Goal: Transaction & Acquisition: Subscribe to service/newsletter

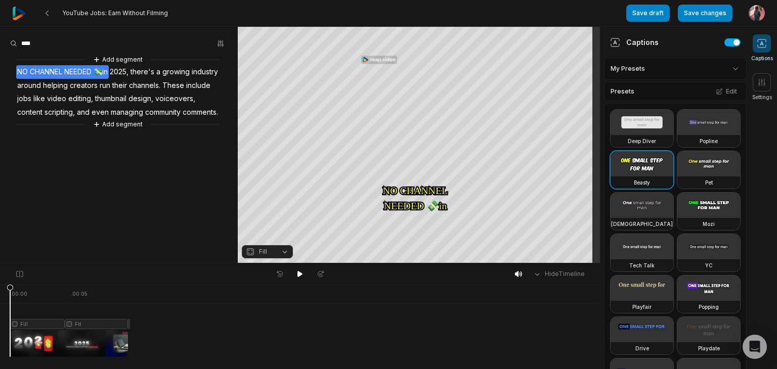
click at [18, 13] on img at bounding box center [19, 14] width 14 height 14
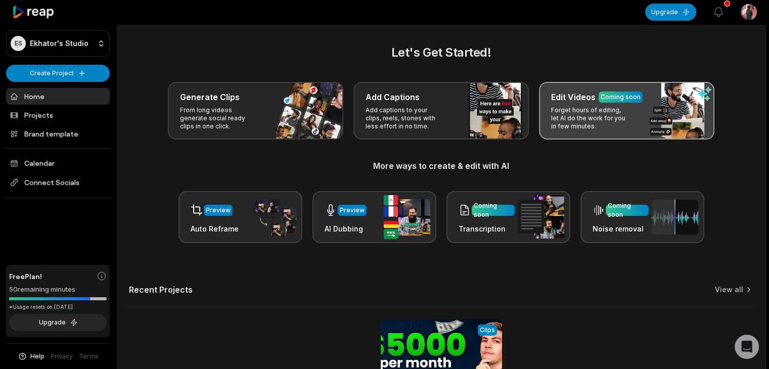
click at [571, 112] on p "Forget hours of editing, let AI do the work for you in few minutes." at bounding box center [590, 118] width 78 height 24
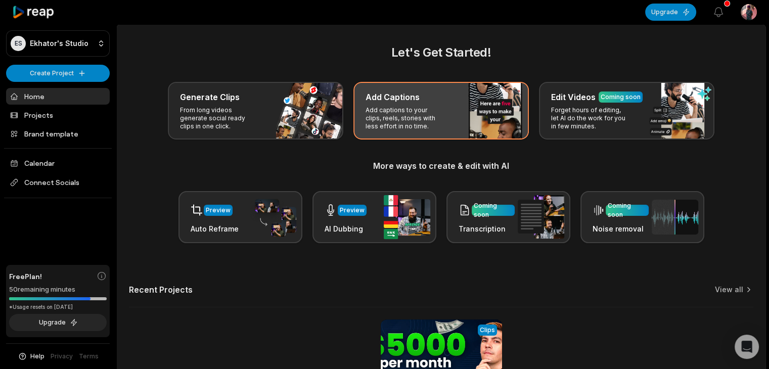
click at [485, 106] on div "Add Captions Add captions to your clips, reels, stories with less effort in no …" at bounding box center [440, 111] width 175 height 58
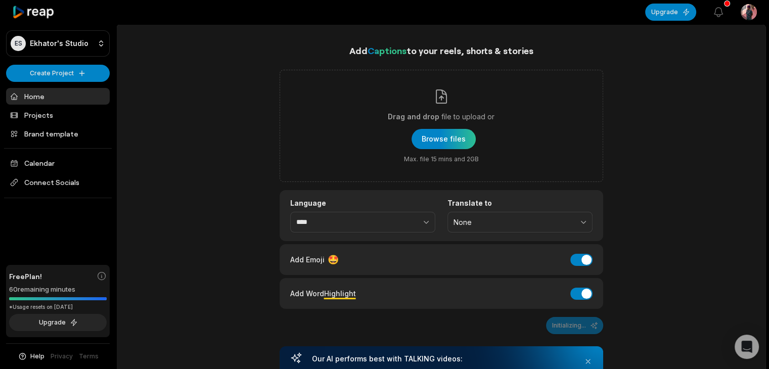
click at [19, 13] on icon at bounding box center [33, 13] width 43 height 14
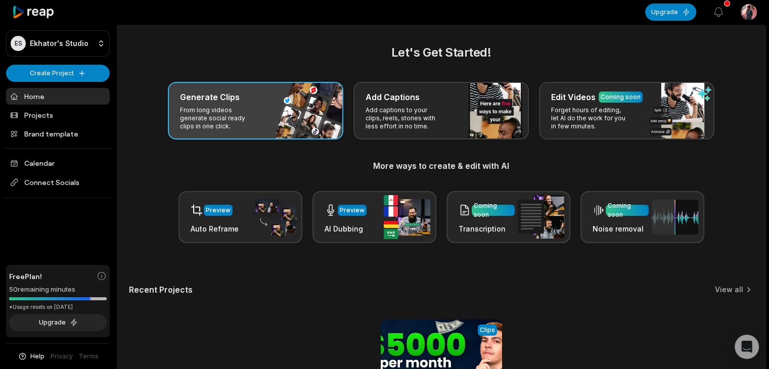
click at [259, 116] on div "Generate Clips From long videos generate social ready clips in one click." at bounding box center [255, 111] width 175 height 58
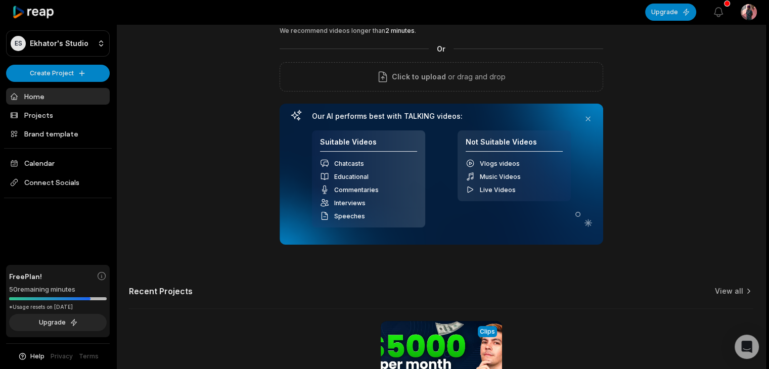
scroll to position [204, 0]
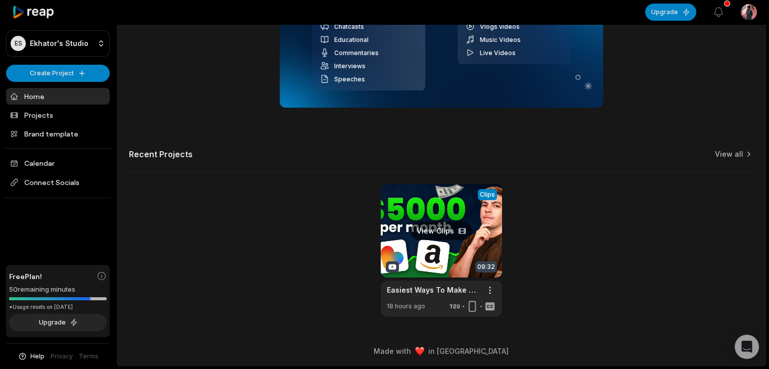
click at [434, 235] on link at bounding box center [441, 250] width 121 height 132
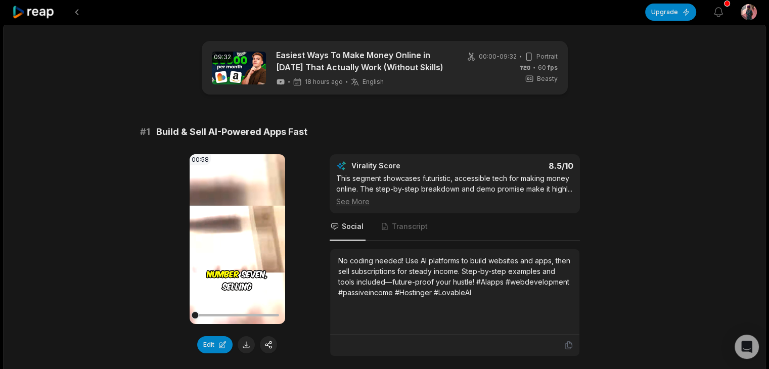
click at [244, 257] on video "Your browser does not support mp4 format." at bounding box center [238, 239] width 96 height 170
click at [723, 13] on icon "button" at bounding box center [718, 12] width 12 height 12
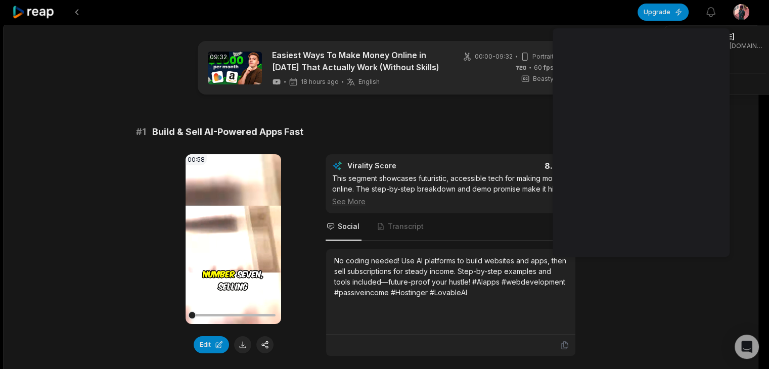
click at [747, 15] on html "Upgrade View notifications Open user menu 09:32 Easiest Ways To Make Money Onli…" at bounding box center [384, 184] width 769 height 369
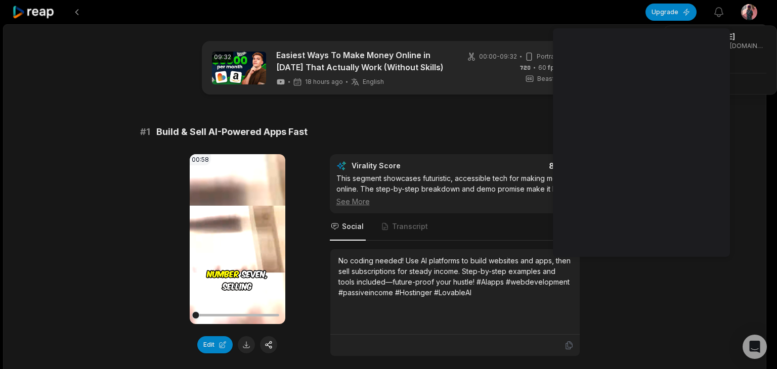
click at [18, 13] on html "Upgrade View notifications Open user menu 09:32 Easiest Ways To Make Money Onli…" at bounding box center [388, 184] width 777 height 369
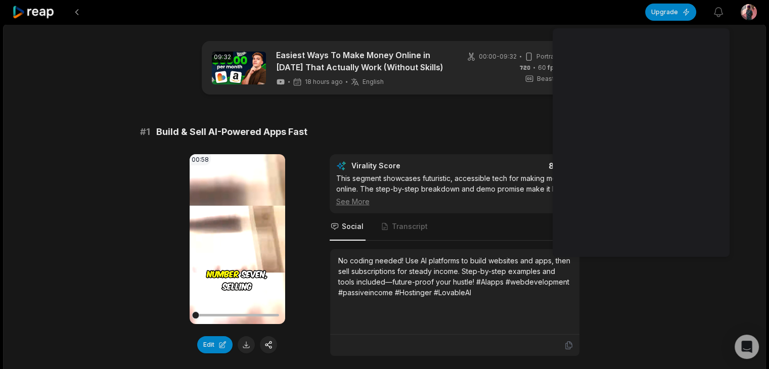
click at [18, 13] on icon at bounding box center [33, 13] width 43 height 14
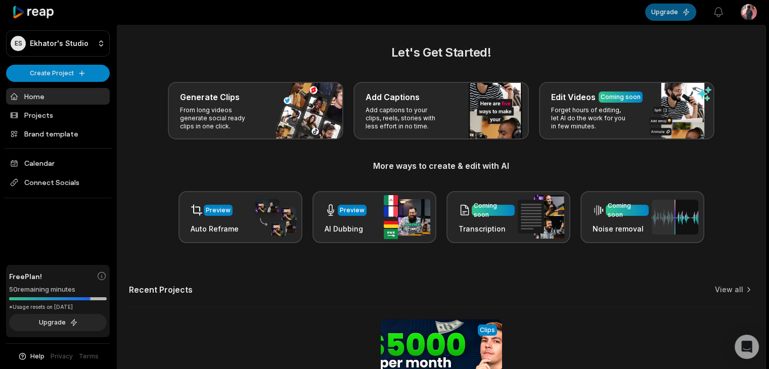
click at [669, 13] on button "Upgrade" at bounding box center [670, 12] width 51 height 17
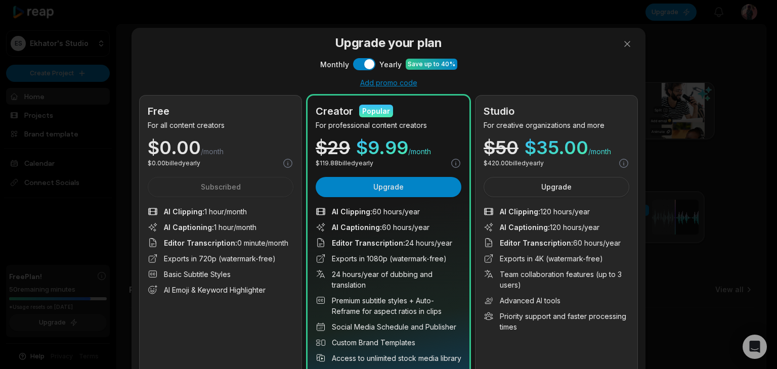
click at [597, 64] on div "Monthly Use setting Yearly Save up to 40%" at bounding box center [389, 64] width 498 height 12
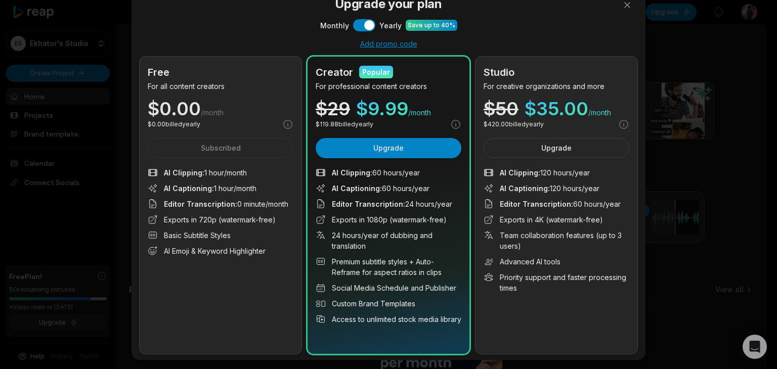
scroll to position [40, 0]
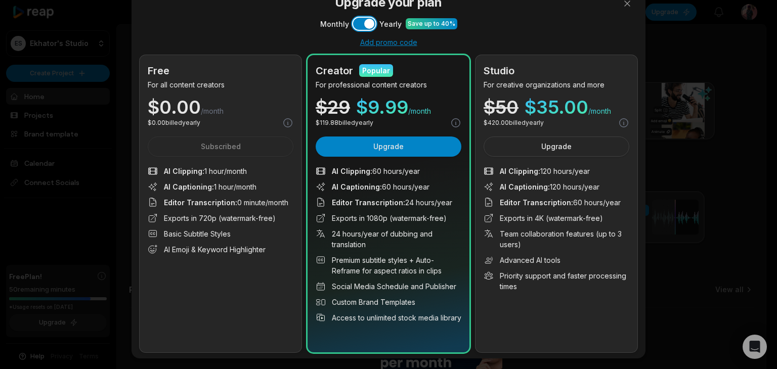
click at [353, 21] on button "Use setting" at bounding box center [364, 24] width 22 height 12
click at [598, 81] on p "For creative organizations and more" at bounding box center [556, 84] width 146 height 11
click at [618, 67] on div "Studio" at bounding box center [556, 70] width 146 height 15
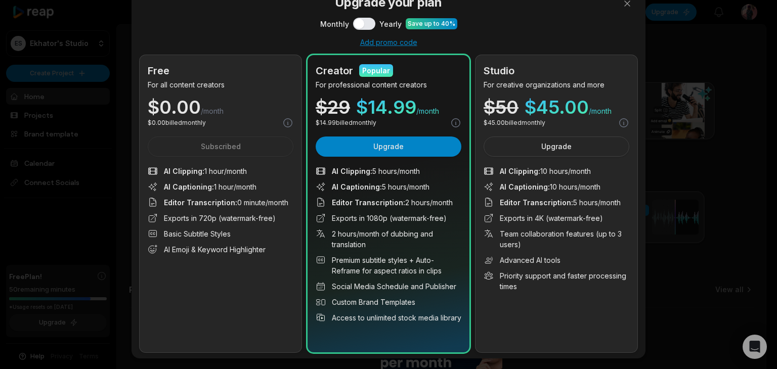
click at [618, 67] on div "Studio" at bounding box center [556, 70] width 146 height 15
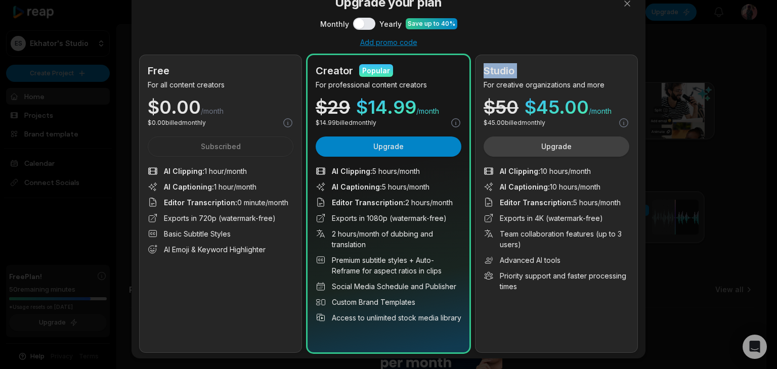
click at [584, 154] on button "Upgrade" at bounding box center [556, 147] width 146 height 20
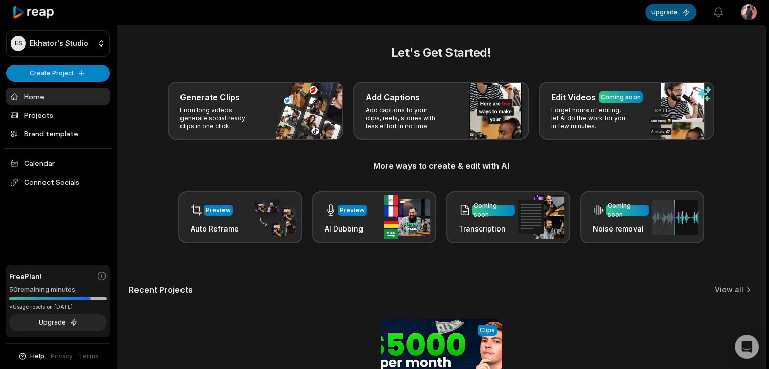
click at [677, 16] on button "Upgrade" at bounding box center [670, 12] width 51 height 17
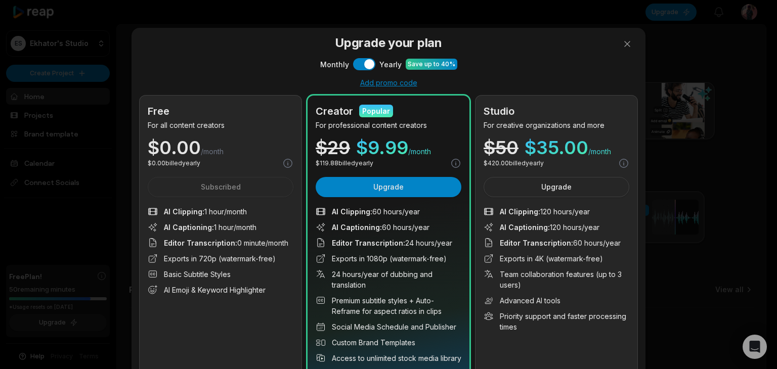
click at [512, 45] on h3 "Upgrade your plan" at bounding box center [389, 43] width 498 height 18
click at [632, 233] on div "Studio For creative organizations and more $ 50 $ 35.00 /month $ 420.00 billed …" at bounding box center [556, 244] width 162 height 297
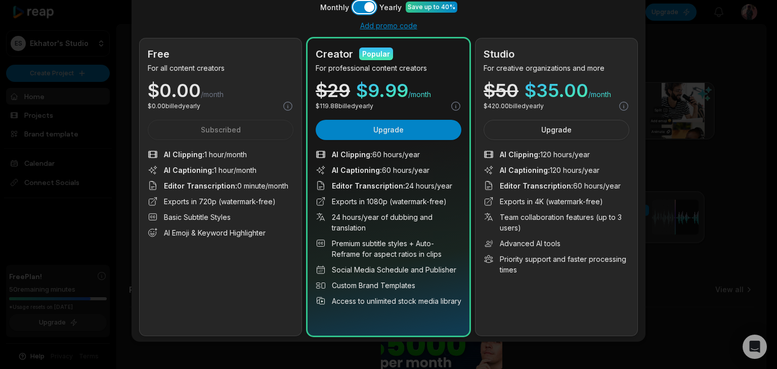
click at [353, 6] on button "Use setting" at bounding box center [364, 7] width 22 height 12
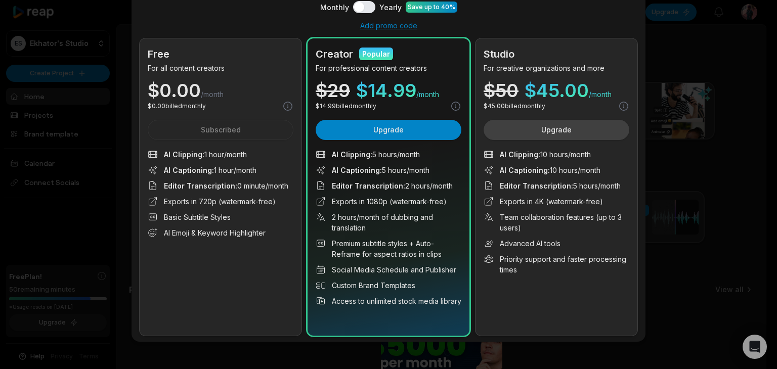
click at [537, 124] on button "Upgrade" at bounding box center [556, 130] width 146 height 20
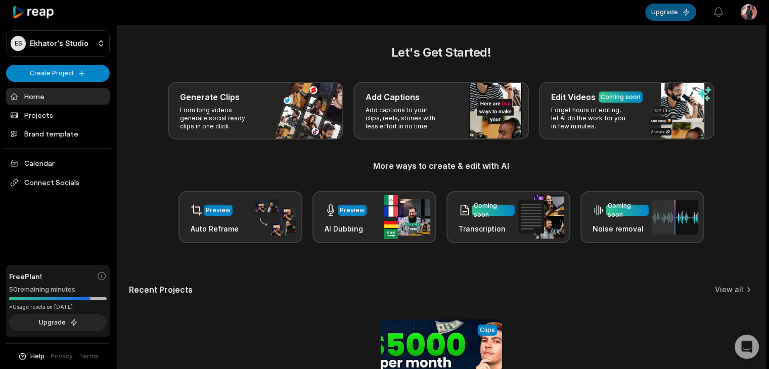
click at [662, 15] on button "Upgrade" at bounding box center [670, 12] width 51 height 17
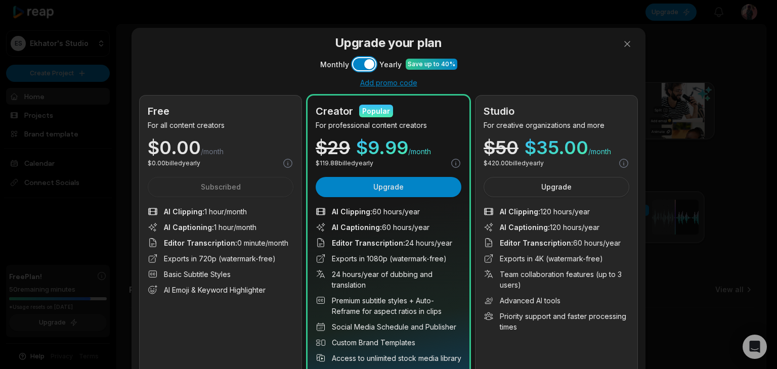
click at [353, 67] on button "Use setting" at bounding box center [364, 64] width 22 height 12
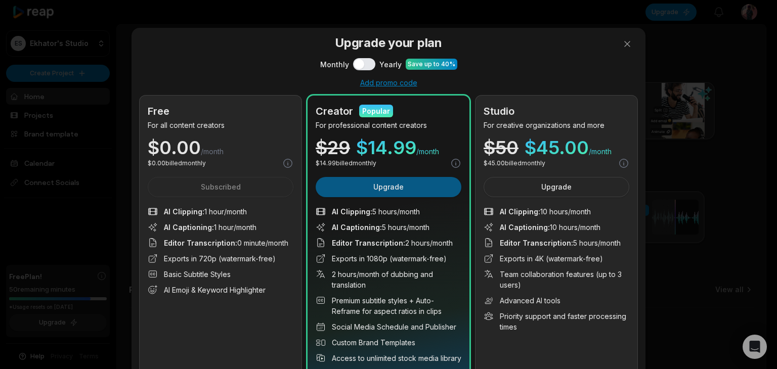
click at [380, 188] on button "Upgrade" at bounding box center [389, 187] width 146 height 20
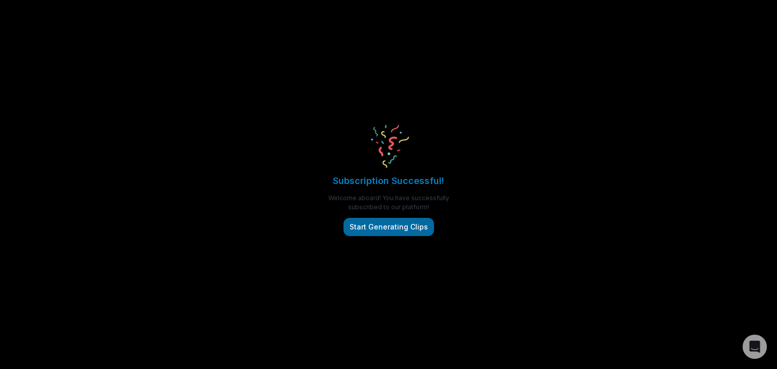
click at [375, 229] on button "Start Generating Clips" at bounding box center [388, 227] width 91 height 18
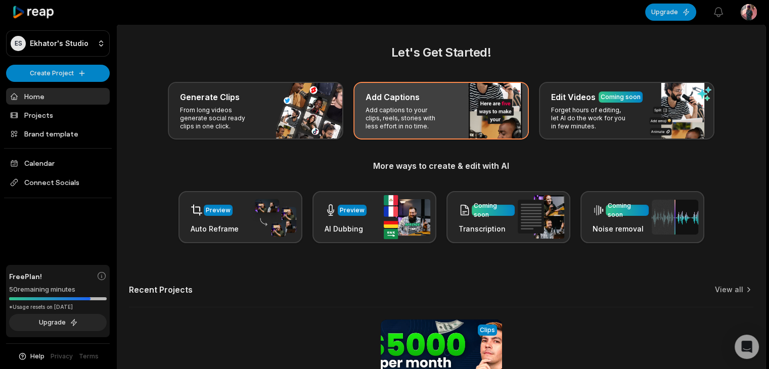
click at [437, 112] on p "Add captions to your clips, reels, stories with less effort in no time." at bounding box center [405, 118] width 78 height 24
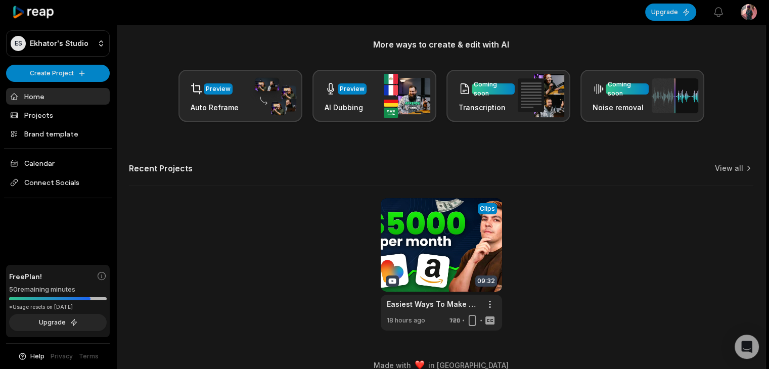
scroll to position [136, 0]
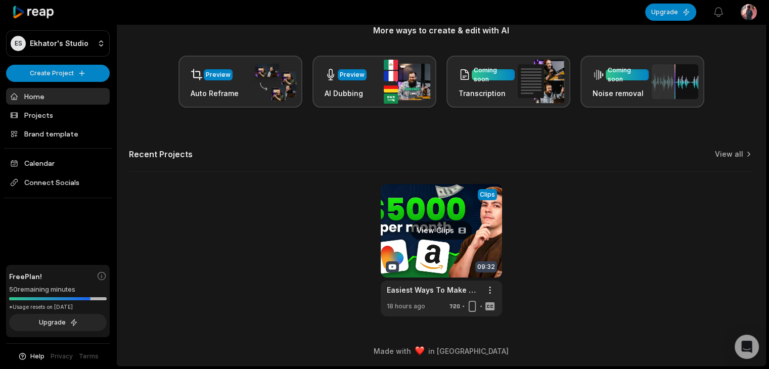
click at [439, 233] on link at bounding box center [441, 250] width 121 height 132
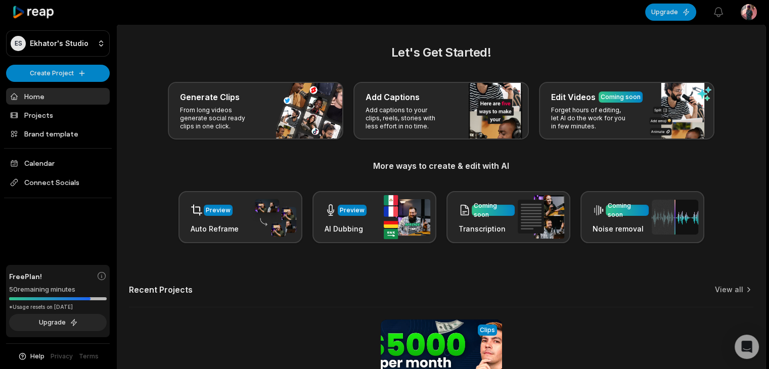
click at [57, 98] on link "Home" at bounding box center [58, 96] width 104 height 17
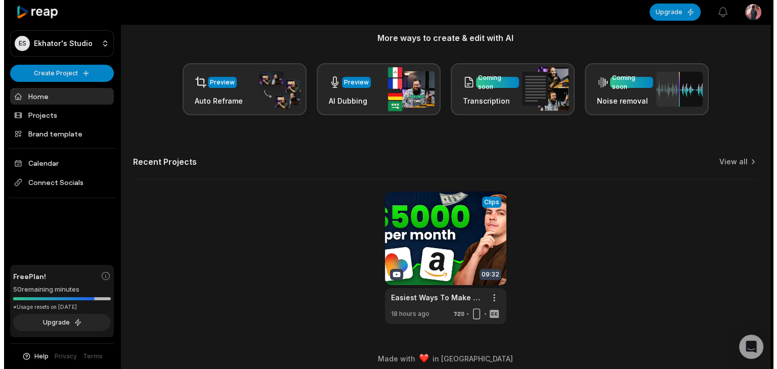
scroll to position [136, 0]
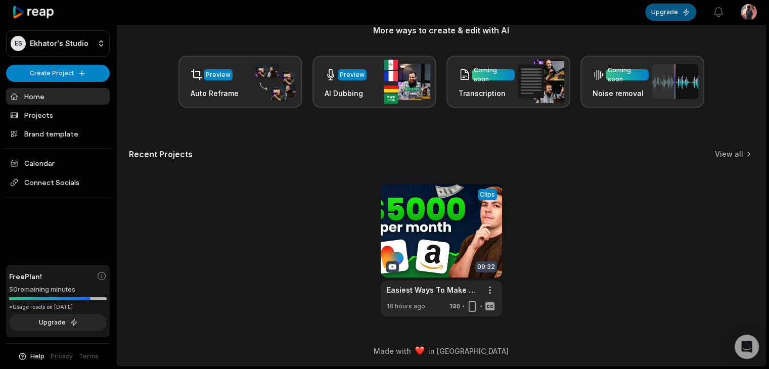
click at [672, 13] on button "Upgrade" at bounding box center [670, 12] width 51 height 17
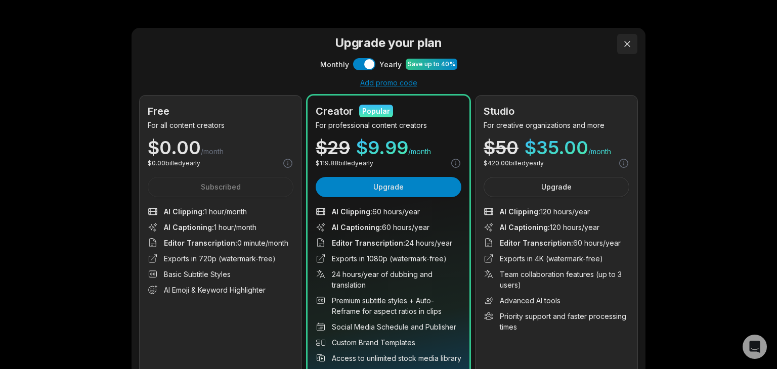
click at [621, 44] on button at bounding box center [627, 44] width 20 height 20
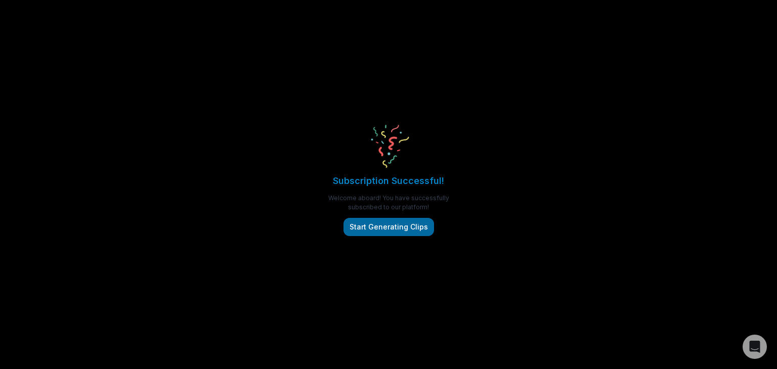
click at [398, 229] on button "Start Generating Clips" at bounding box center [388, 227] width 91 height 18
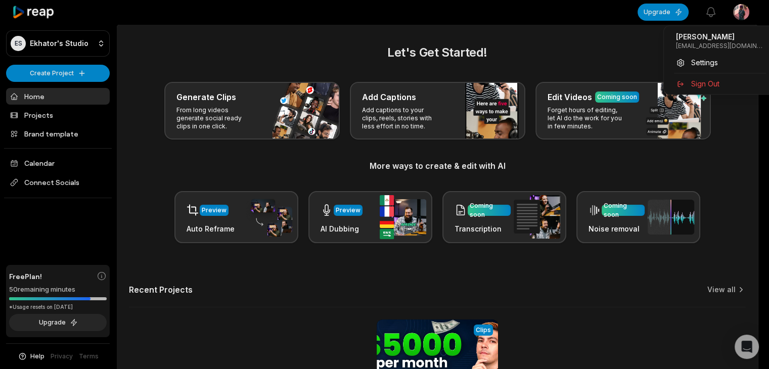
click at [748, 10] on html "[PERSON_NAME] Studio Create Project Home Projects Brand template Calendar Conne…" at bounding box center [384, 184] width 769 height 369
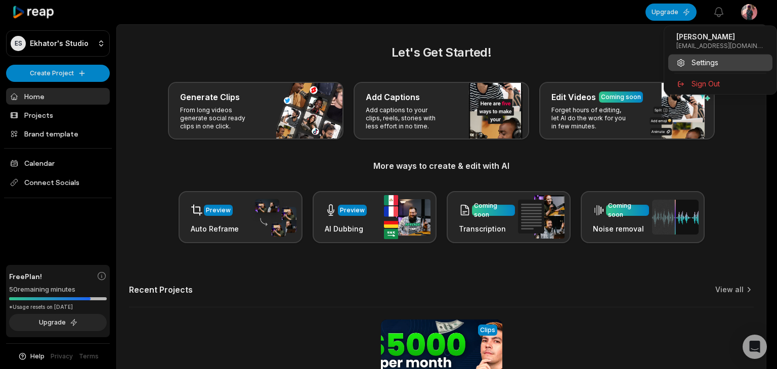
click at [714, 64] on span "Settings" at bounding box center [704, 62] width 27 height 11
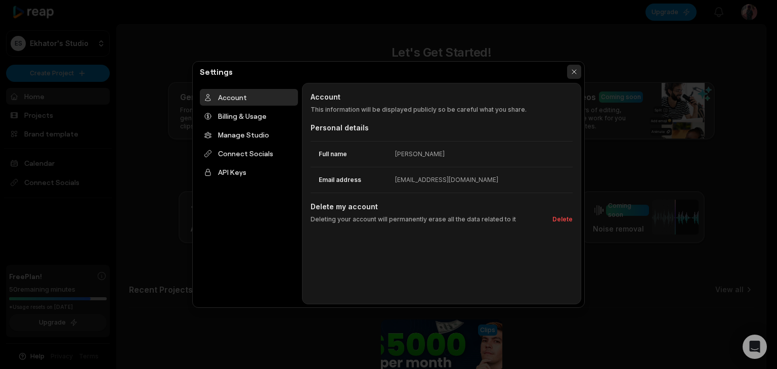
click at [573, 71] on button "button" at bounding box center [574, 72] width 14 height 14
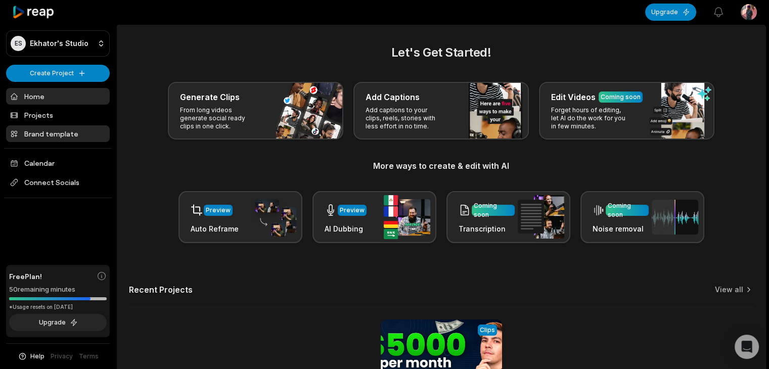
click at [73, 131] on link "Brand template" at bounding box center [58, 133] width 104 height 17
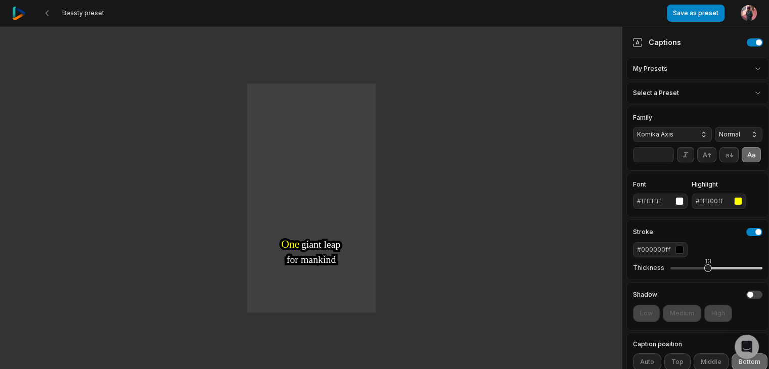
click at [706, 279] on div "13" at bounding box center [717, 267] width 92 height 21
click at [706, 266] on div "13" at bounding box center [708, 261] width 7 height 9
click at [693, 270] on div "8" at bounding box center [717, 268] width 92 height 3
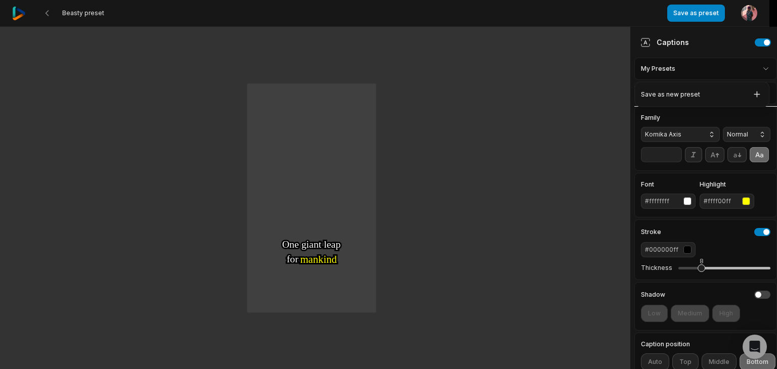
click at [752, 71] on html "Beasty preset Save as preset Open user menu One One small small step step for f…" at bounding box center [388, 184] width 777 height 369
click at [753, 67] on html "Beasty preset Save as preset Open user menu One One small small step step for f…" at bounding box center [388, 184] width 777 height 369
